Goal: Check status: Check status

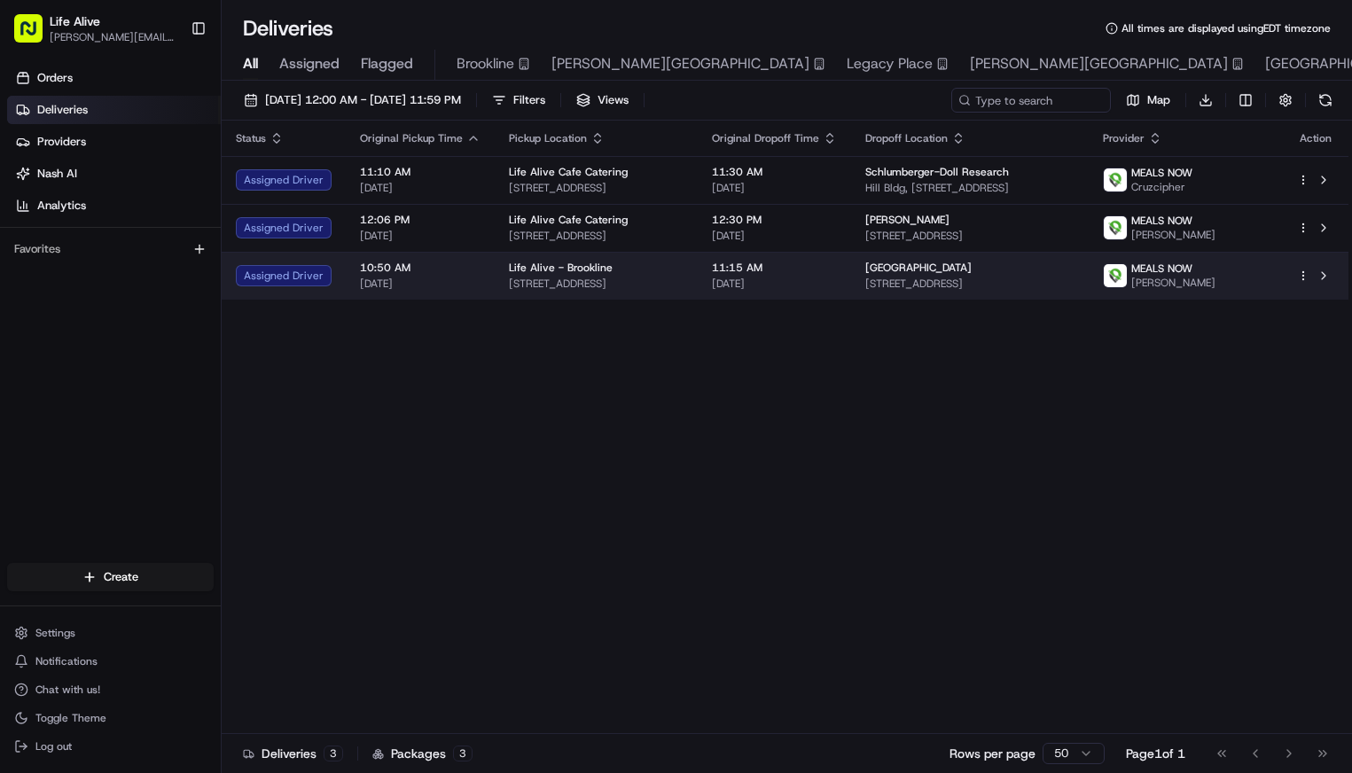
click at [793, 286] on span "[DATE]" at bounding box center [774, 284] width 125 height 14
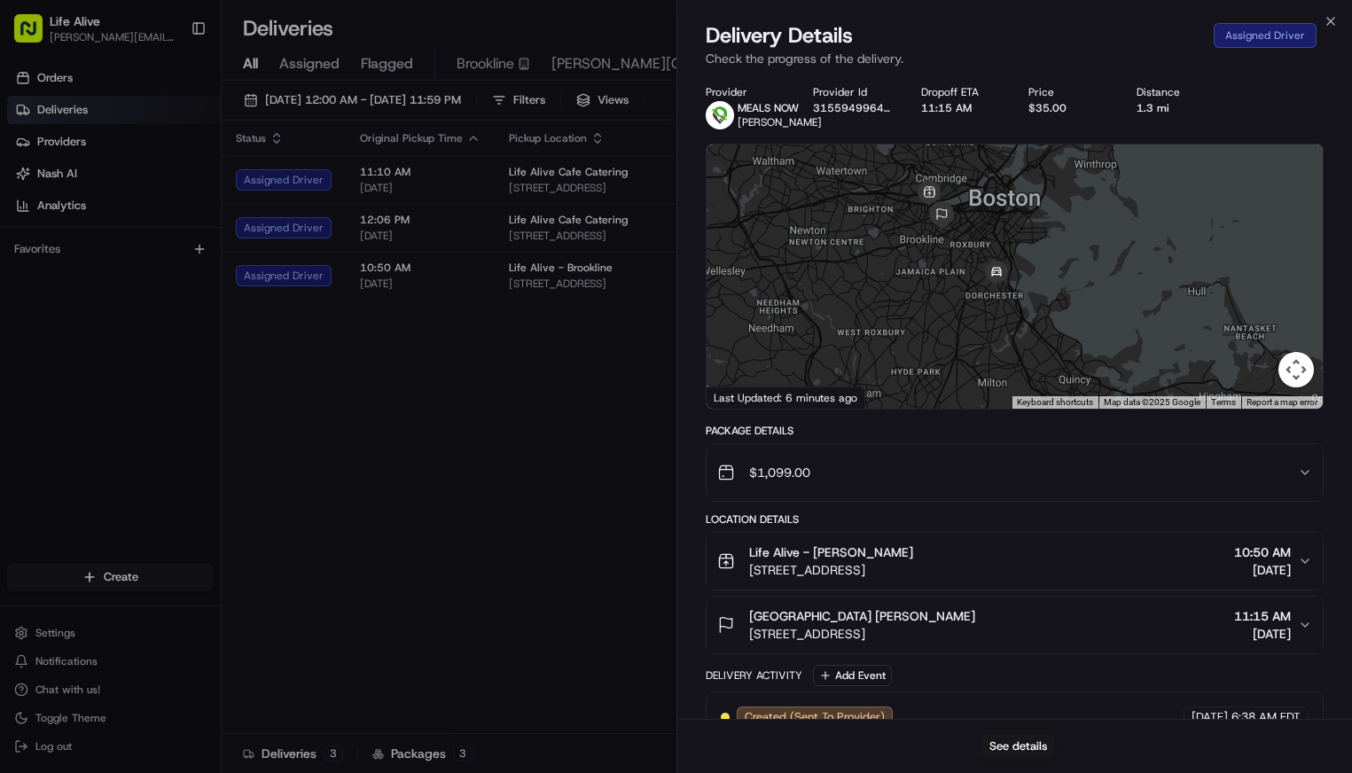
drag, startPoint x: 1071, startPoint y: 285, endPoint x: 973, endPoint y: 220, distance: 117.0
click at [973, 220] on div at bounding box center [1014, 276] width 617 height 264
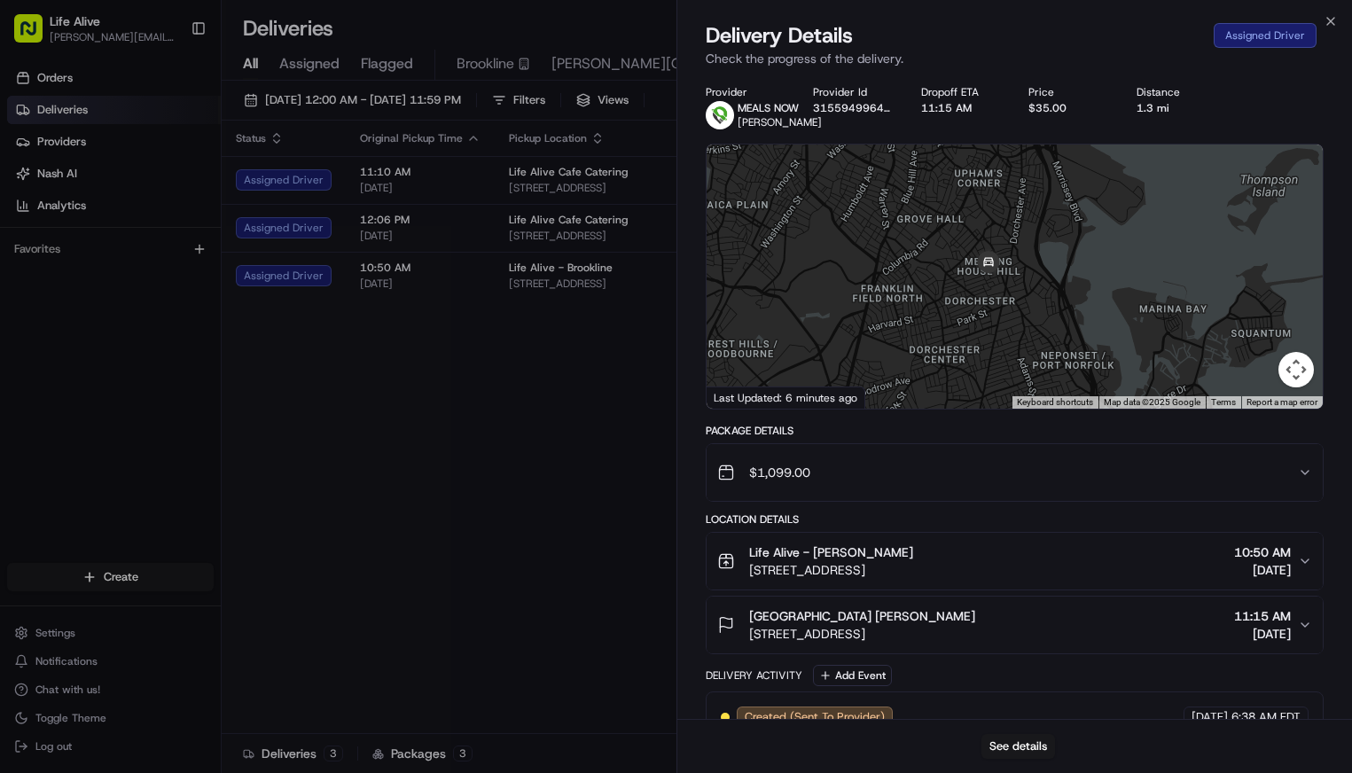
drag, startPoint x: 1012, startPoint y: 312, endPoint x: 934, endPoint y: 80, distance: 245.0
click at [934, 80] on div "Provider MEALS NOW [PERSON_NAME] Provider Id 3155949964197892 Dropoff ETA 11:15…" at bounding box center [1014, 477] width 675 height 807
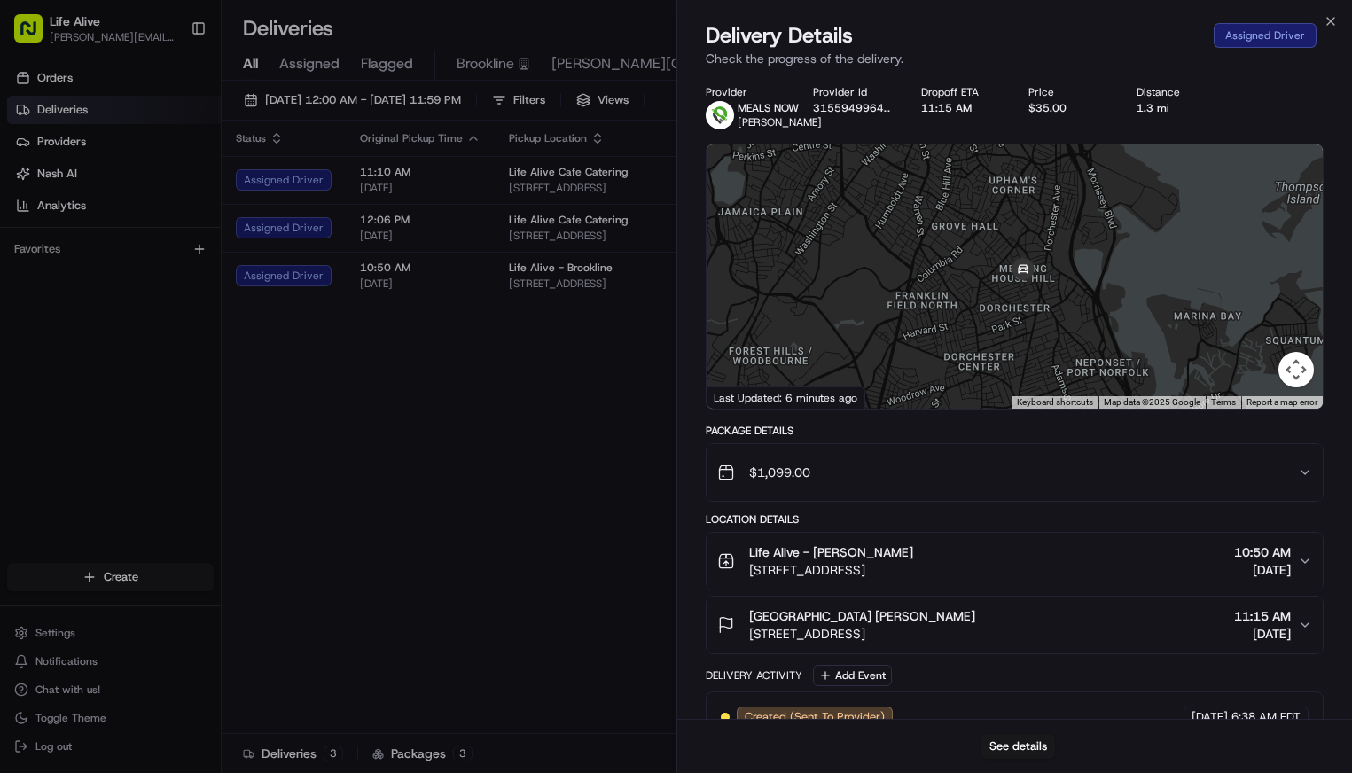
drag, startPoint x: 968, startPoint y: 246, endPoint x: 1006, endPoint y: 255, distance: 39.1
click at [1006, 255] on div at bounding box center [1014, 276] width 617 height 264
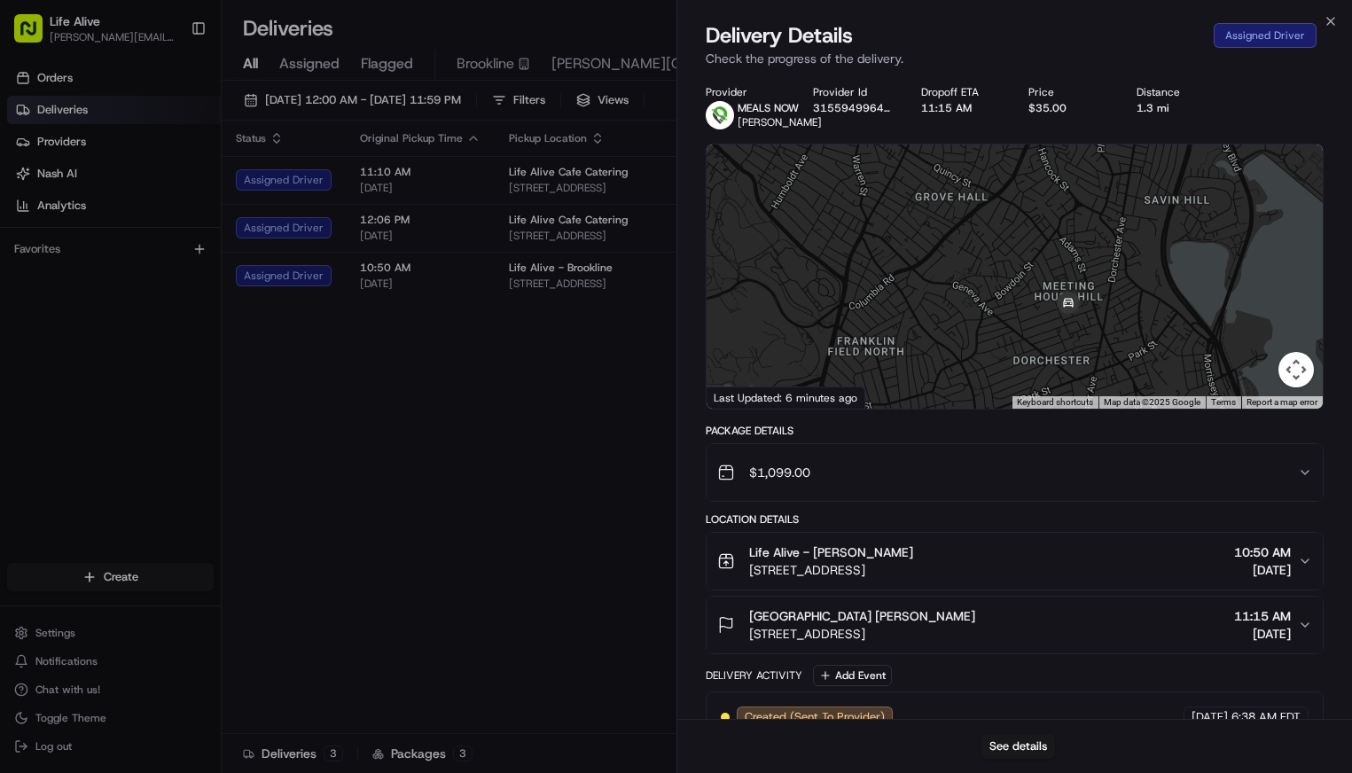
drag, startPoint x: 964, startPoint y: 276, endPoint x: 992, endPoint y: 274, distance: 28.4
click at [992, 274] on div at bounding box center [1014, 276] width 617 height 264
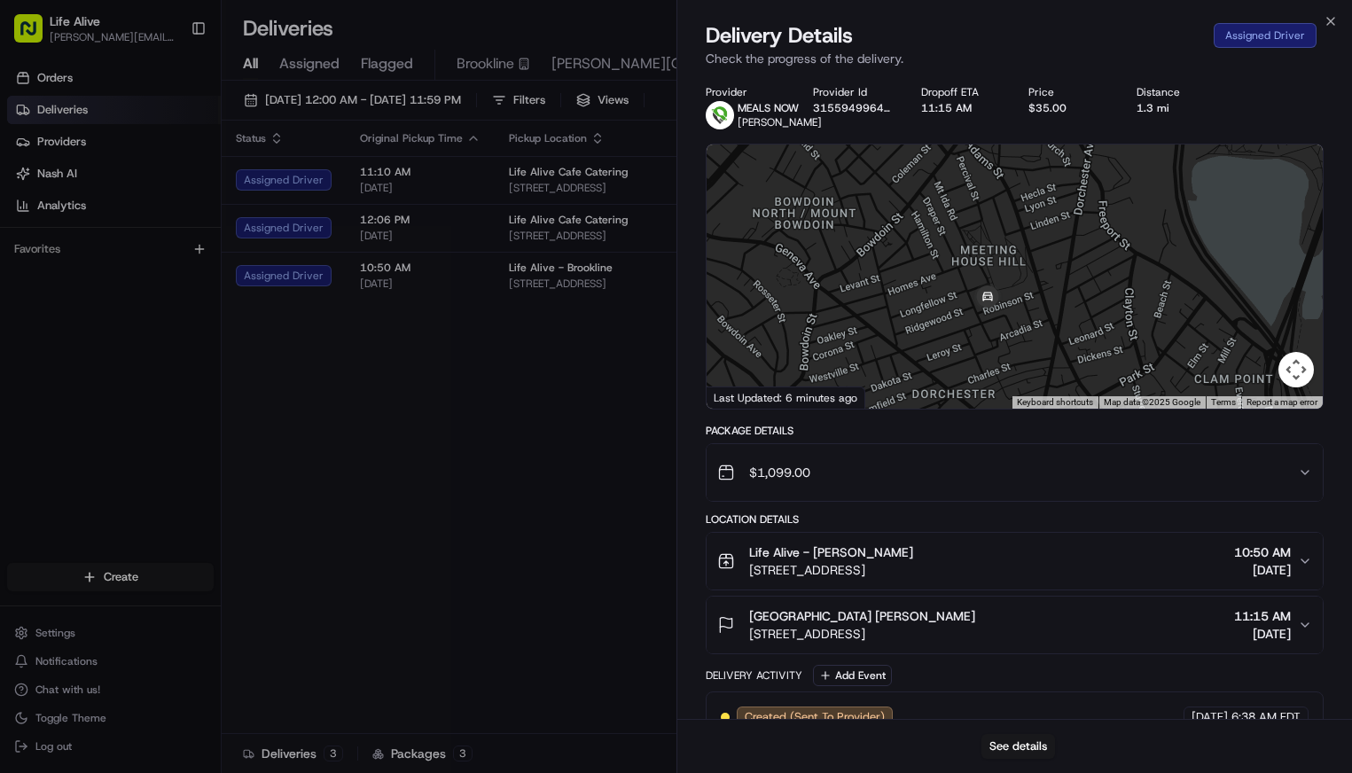
drag, startPoint x: 1146, startPoint y: 254, endPoint x: 988, endPoint y: 201, distance: 166.5
click at [988, 201] on div at bounding box center [1014, 276] width 617 height 264
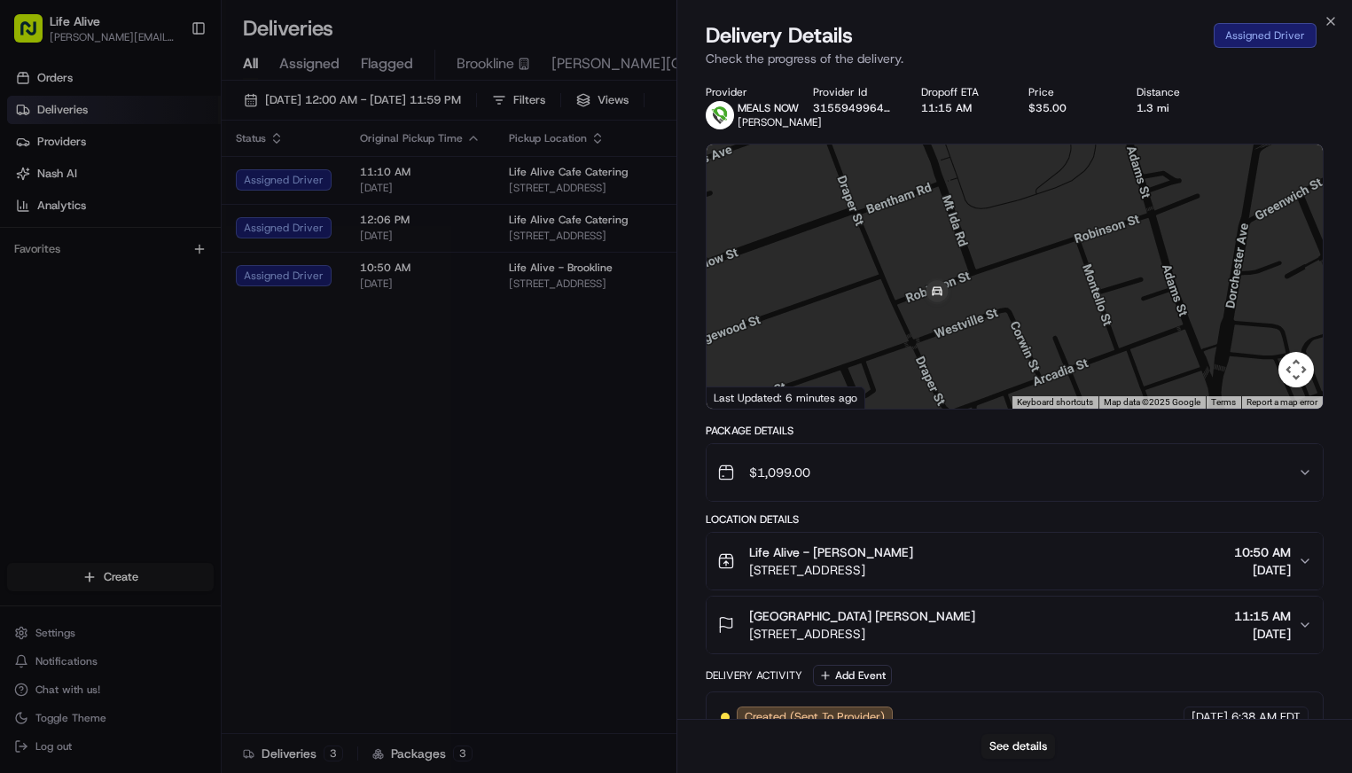
drag, startPoint x: 995, startPoint y: 308, endPoint x: 976, endPoint y: 175, distance: 135.1
click at [976, 175] on div at bounding box center [1014, 276] width 617 height 264
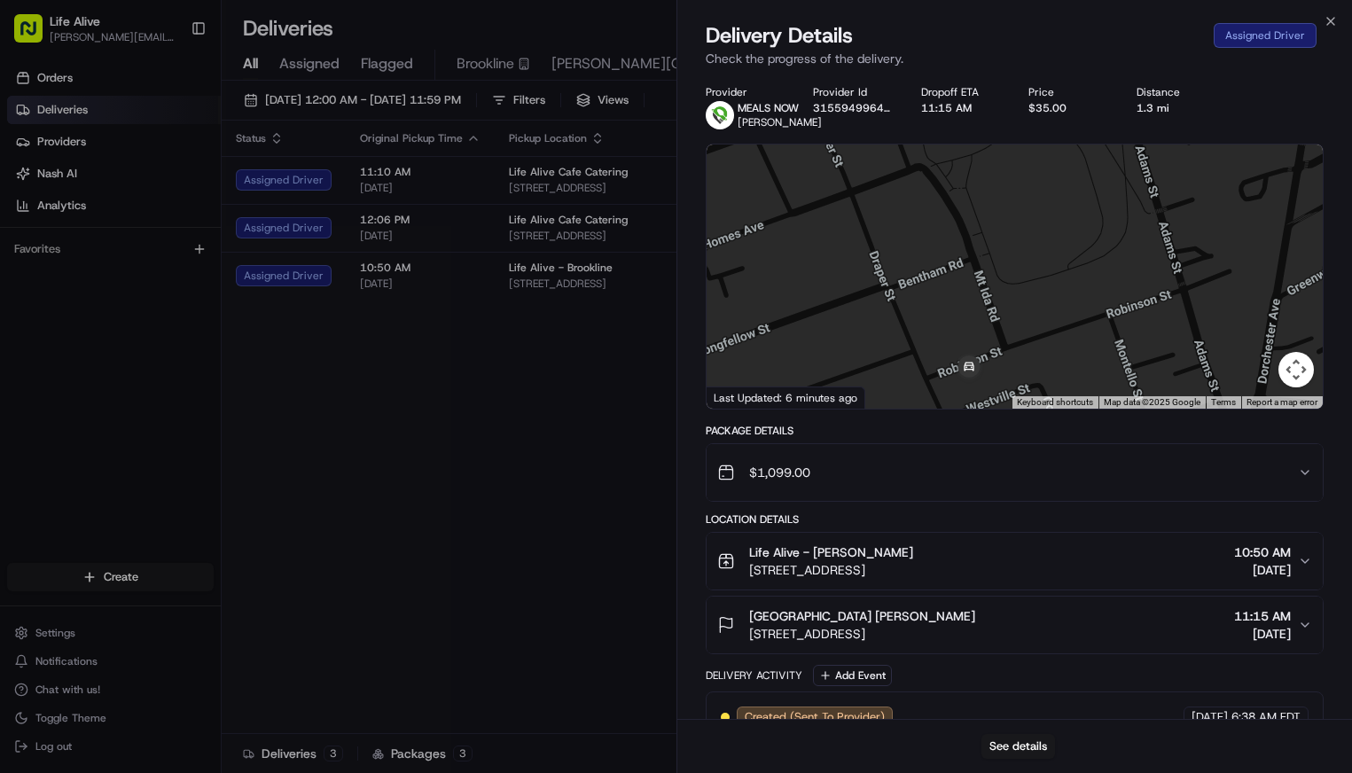
drag, startPoint x: 977, startPoint y: 223, endPoint x: 1010, endPoint y: 299, distance: 82.2
click at [1010, 299] on div at bounding box center [1014, 276] width 617 height 264
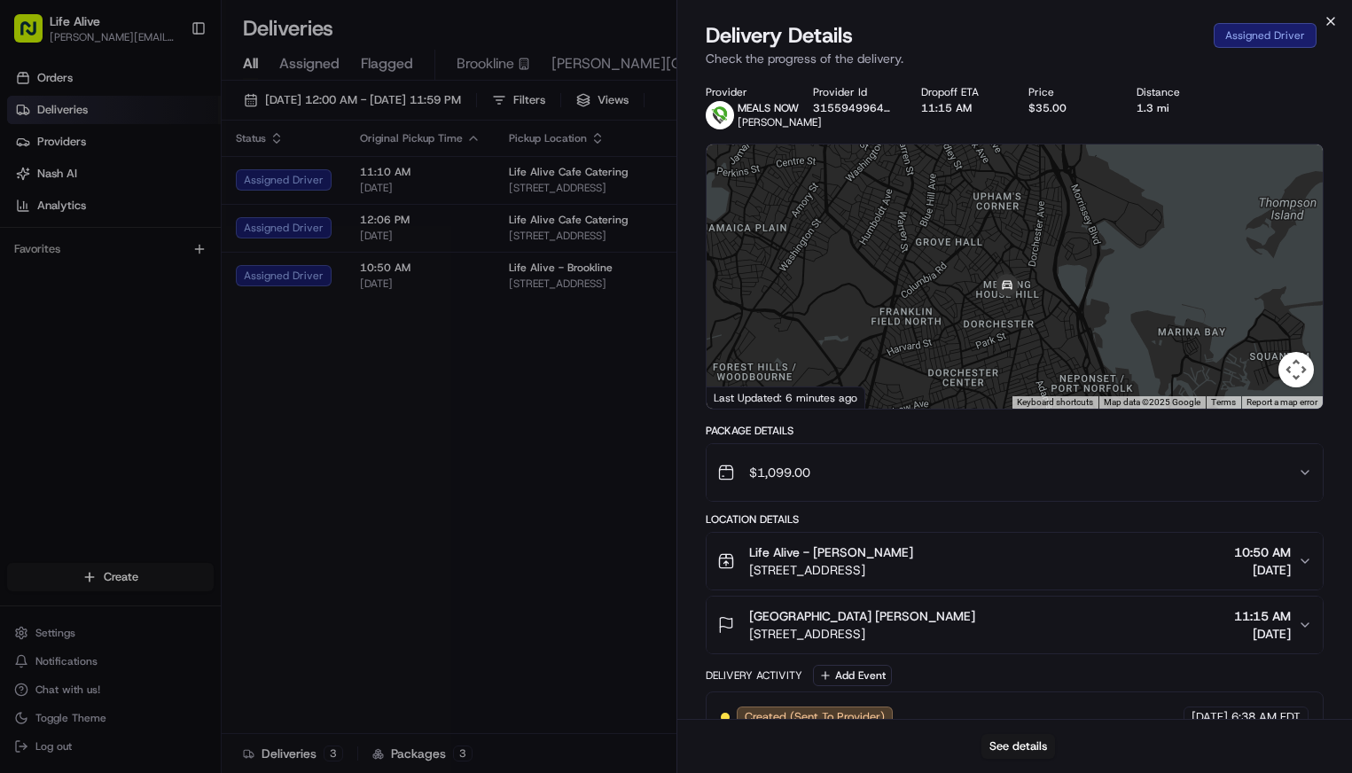
click at [1331, 17] on icon "button" at bounding box center [1330, 21] width 14 height 14
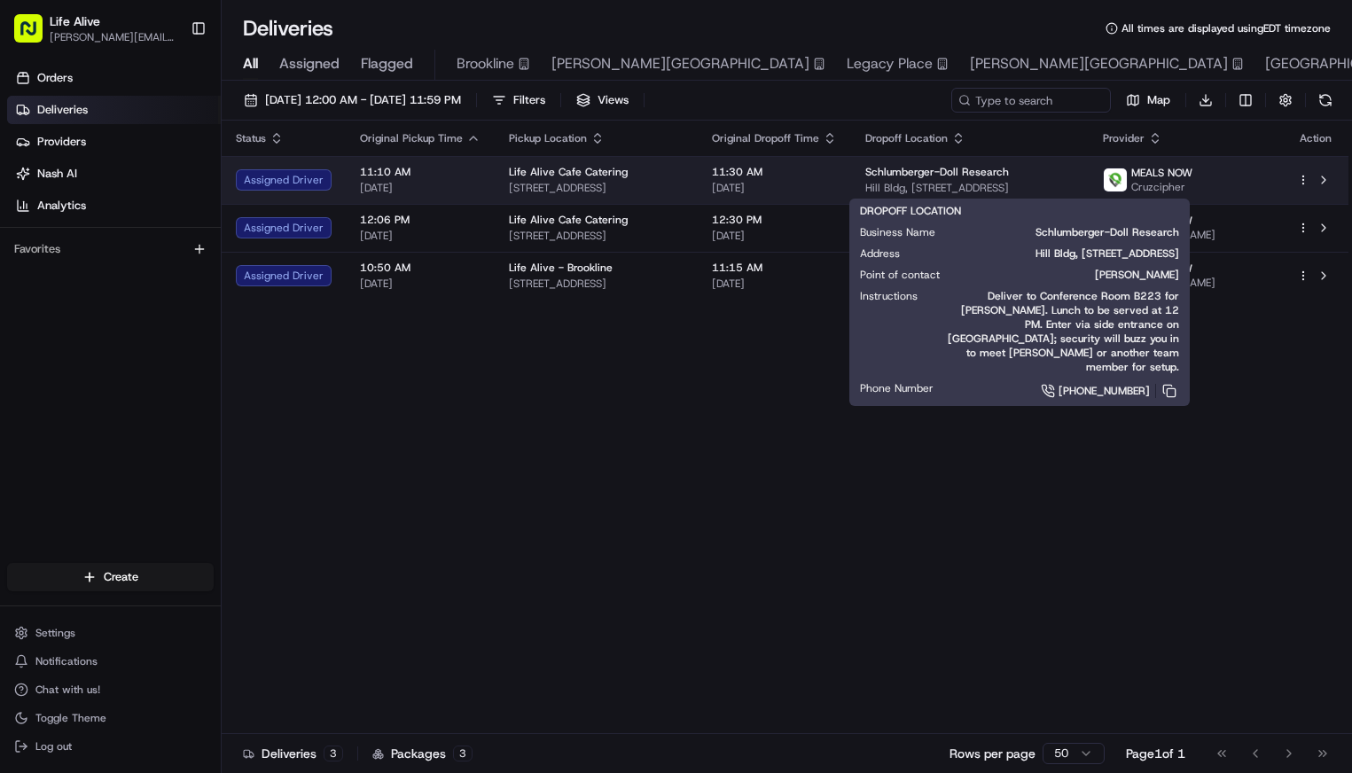
click at [1009, 174] on span "Schlumberger-Doll Research" at bounding box center [937, 172] width 144 height 14
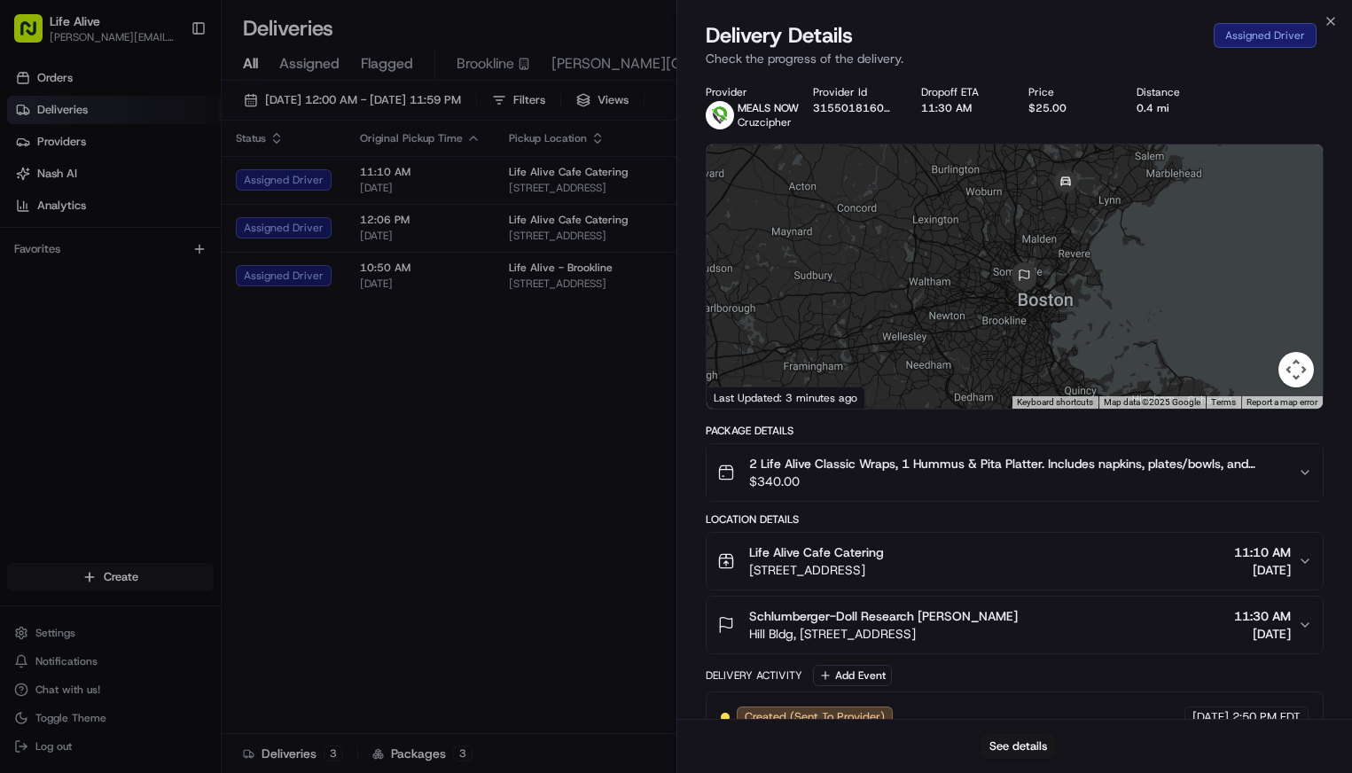
drag, startPoint x: 942, startPoint y: 276, endPoint x: 986, endPoint y: 339, distance: 76.5
click at [986, 339] on div at bounding box center [1014, 276] width 617 height 264
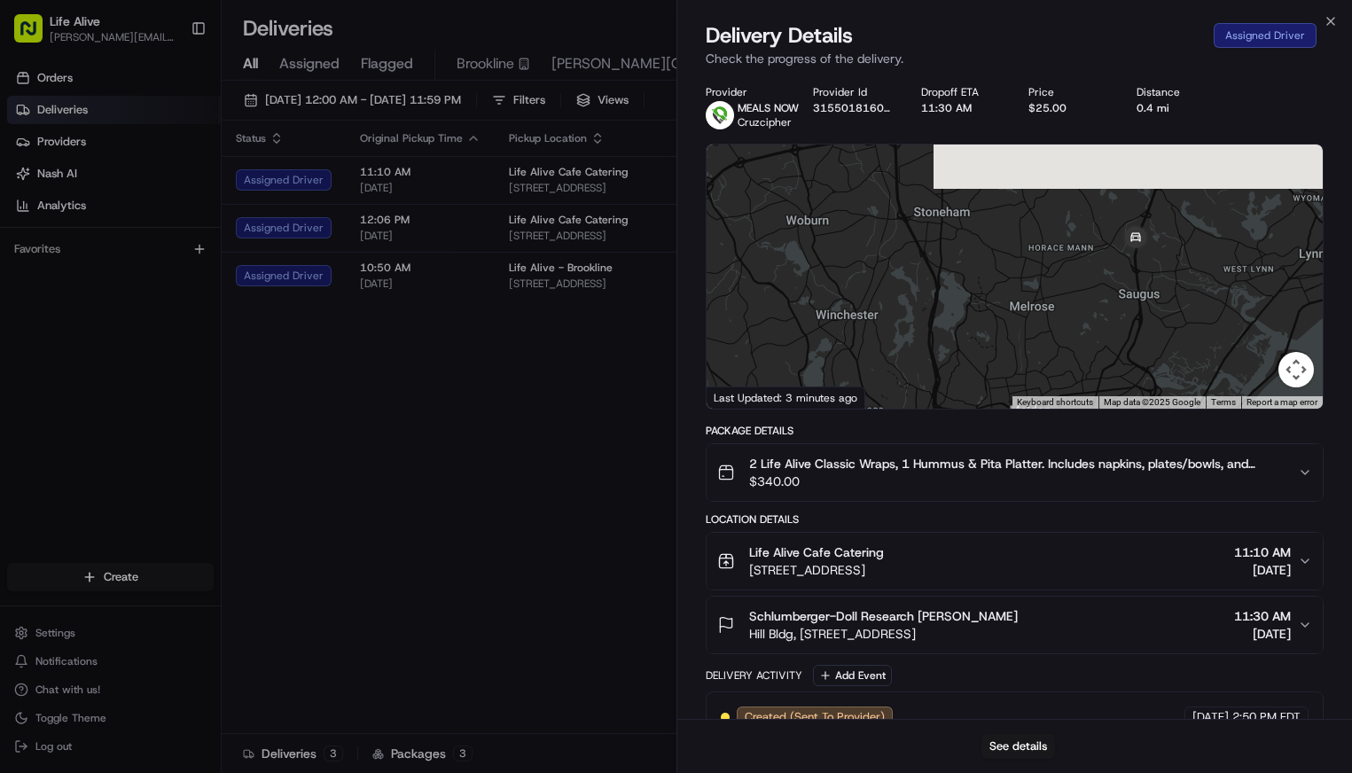
drag, startPoint x: 1076, startPoint y: 216, endPoint x: 1042, endPoint y: 316, distance: 104.8
click at [1042, 316] on div at bounding box center [1014, 276] width 617 height 264
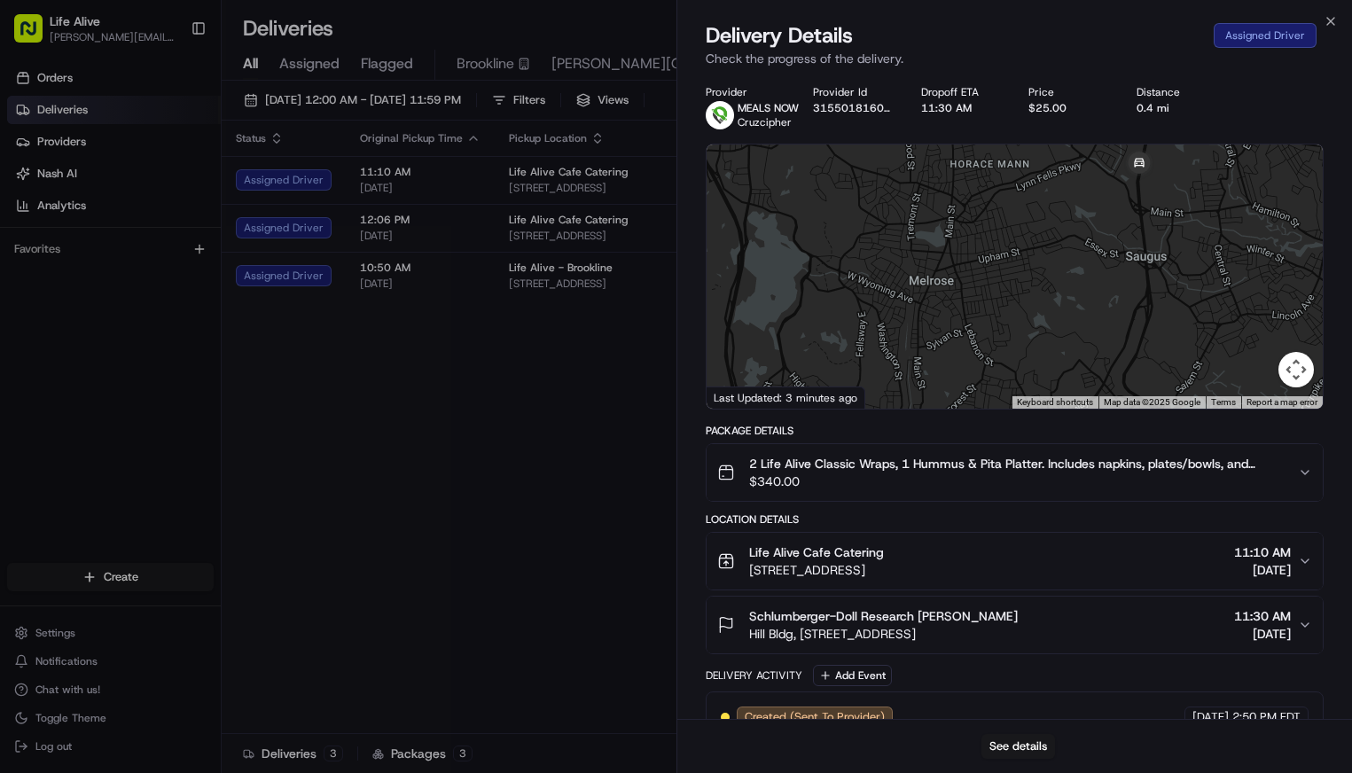
drag, startPoint x: 1115, startPoint y: 278, endPoint x: 1053, endPoint y: 271, distance: 62.5
click at [1049, 270] on div at bounding box center [1014, 276] width 617 height 264
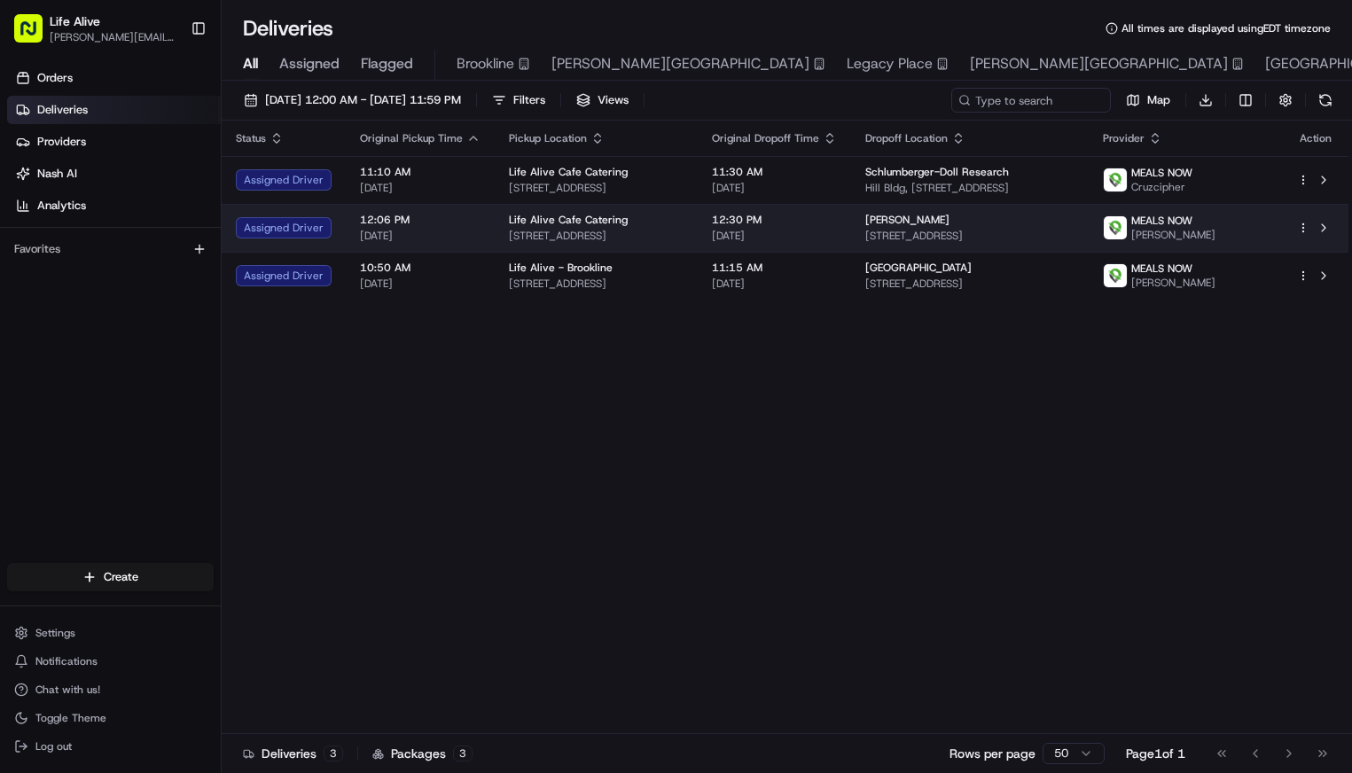
click at [994, 237] on span "[STREET_ADDRESS]" at bounding box center [969, 236] width 209 height 14
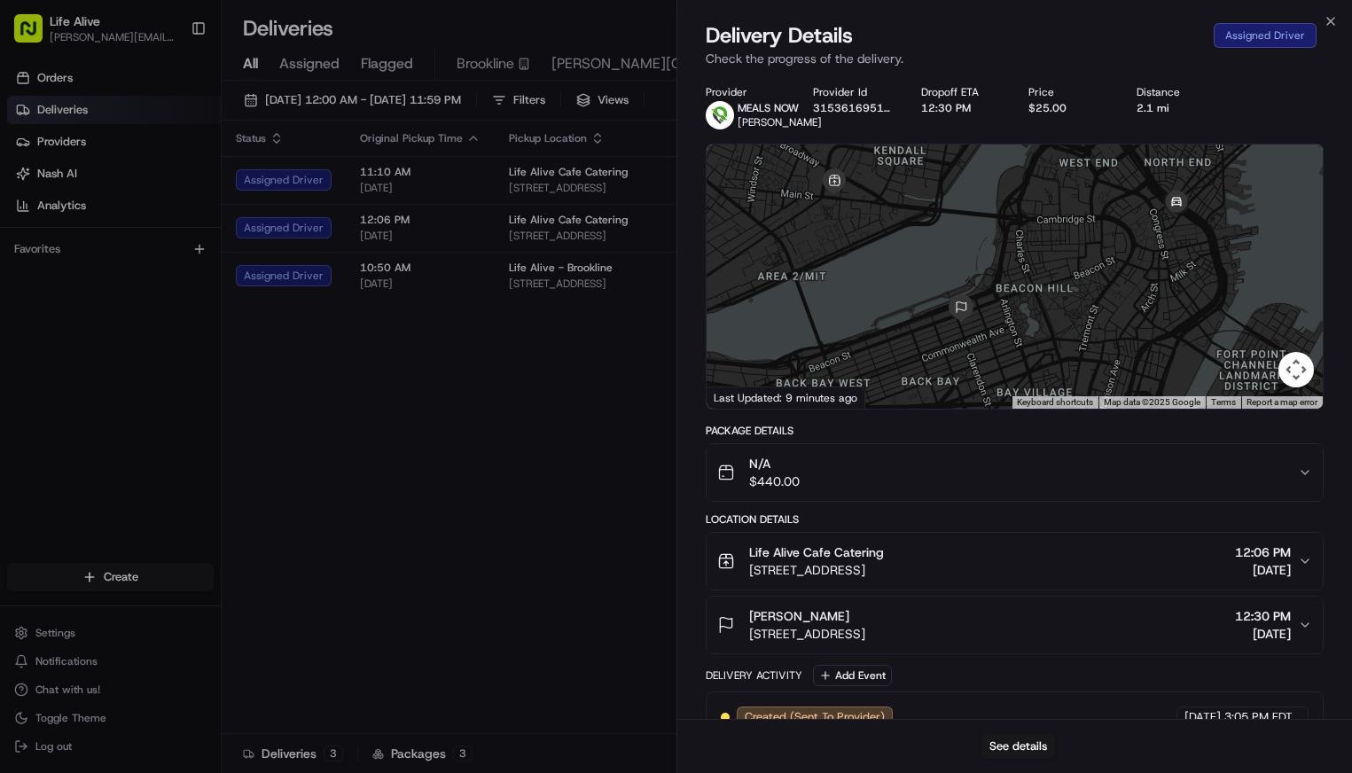
drag, startPoint x: 1054, startPoint y: 308, endPoint x: 934, endPoint y: 290, distance: 121.0
click at [934, 290] on div at bounding box center [1014, 276] width 617 height 264
click at [1332, 23] on icon "button" at bounding box center [1330, 21] width 7 height 7
